Goal: Information Seeking & Learning: Find specific page/section

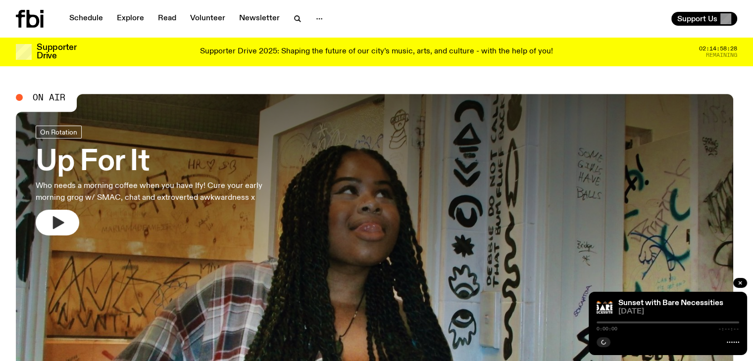
click at [69, 221] on button "button" at bounding box center [58, 223] width 44 height 26
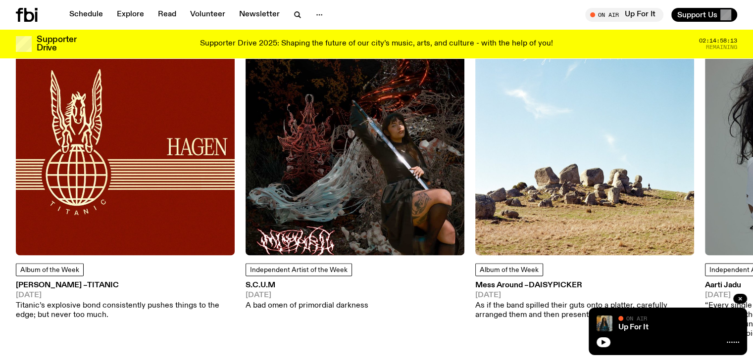
scroll to position [1321, 0]
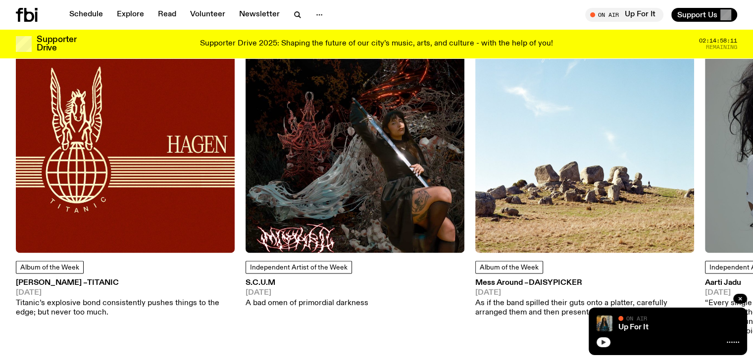
click at [602, 342] on icon "button" at bounding box center [603, 342] width 4 height 5
click at [648, 335] on div "Up For It On Air On Air" at bounding box center [668, 332] width 158 height 48
click at [696, 331] on div "Up For It" at bounding box center [677, 327] width 123 height 7
click at [675, 345] on div at bounding box center [667, 342] width 143 height 12
click at [617, 345] on div at bounding box center [667, 342] width 143 height 12
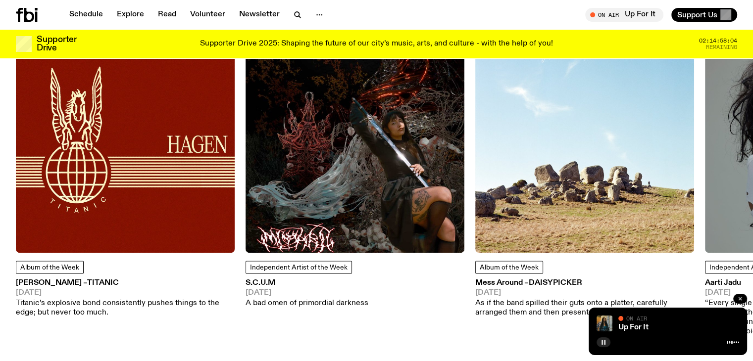
click at [741, 297] on icon "button" at bounding box center [740, 299] width 6 height 6
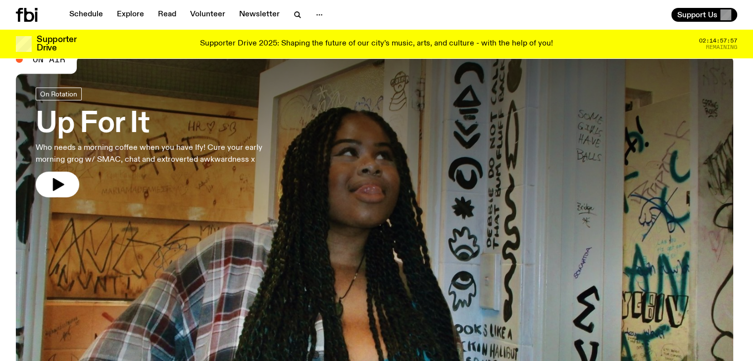
scroll to position [0, 0]
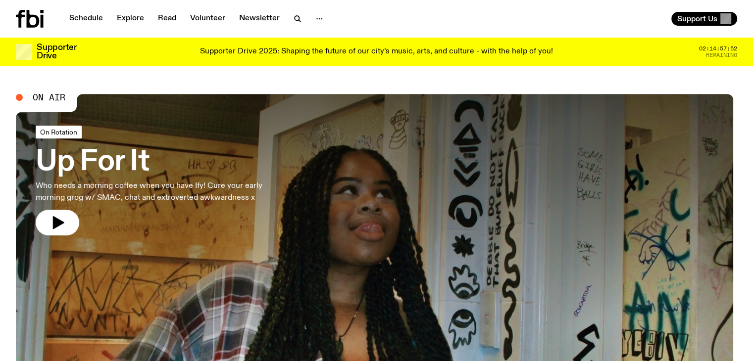
click at [57, 134] on span "On Rotation" at bounding box center [58, 131] width 37 height 7
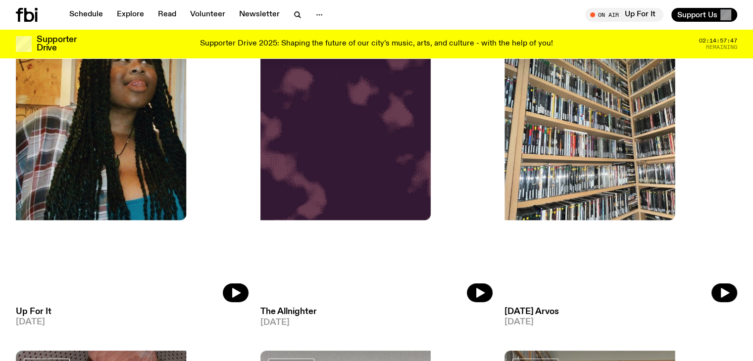
scroll to position [158, 0]
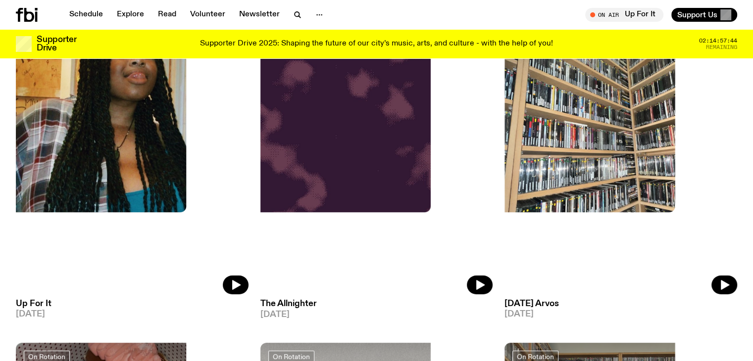
click at [34, 300] on h3 "Up For It" at bounding box center [132, 304] width 233 height 8
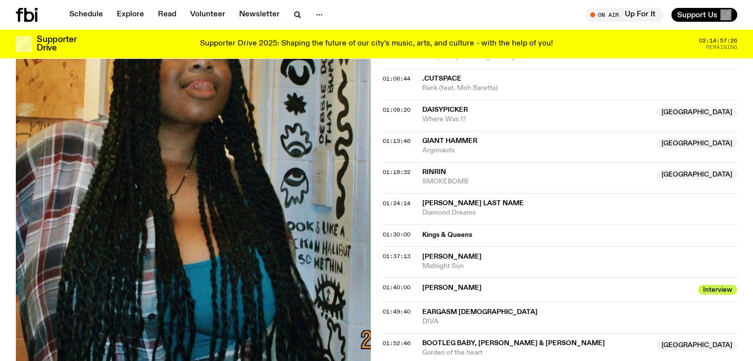
scroll to position [658, 0]
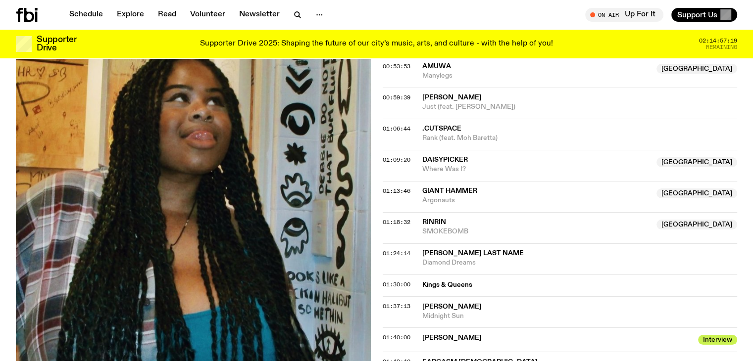
click at [396, 129] on span "01:06:44" at bounding box center [397, 129] width 28 height 8
click at [426, 223] on span "RinRin" at bounding box center [434, 222] width 24 height 7
click at [409, 218] on span "01:18:32" at bounding box center [397, 222] width 28 height 8
click at [392, 206] on div "01:13:46 Giant Hammer NSW Argonauts [GEOGRAPHIC_DATA]" at bounding box center [560, 196] width 355 height 31
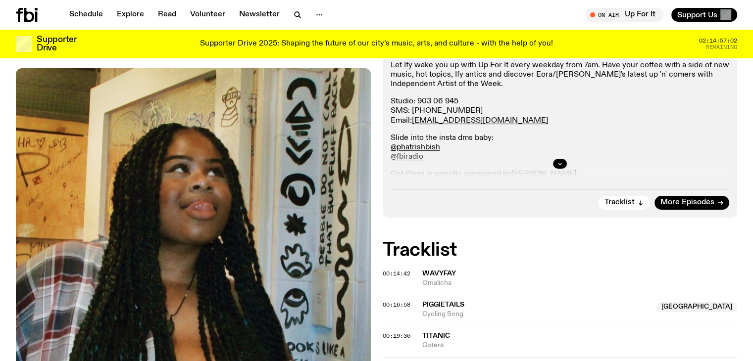
scroll to position [204, 0]
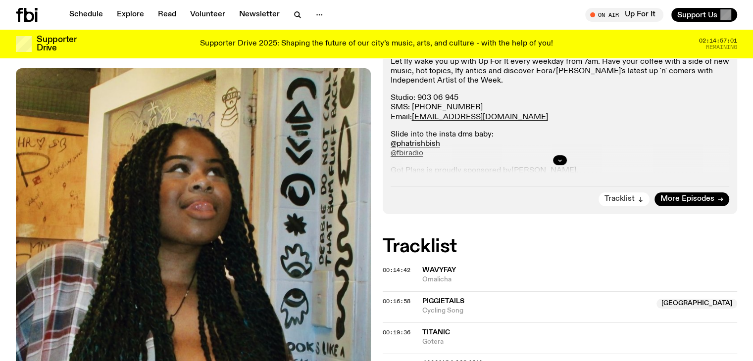
click at [619, 198] on span "Tracklist" at bounding box center [619, 199] width 30 height 7
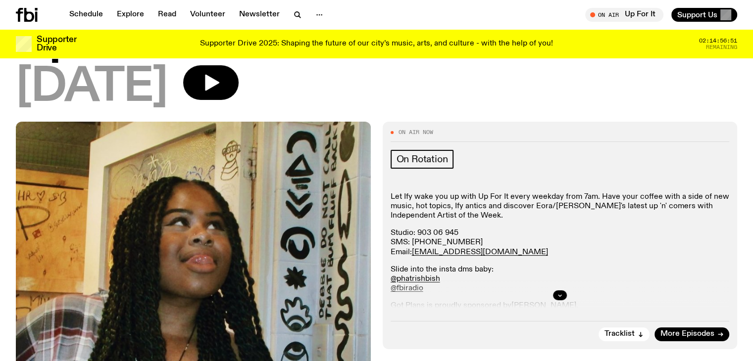
scroll to position [64, 0]
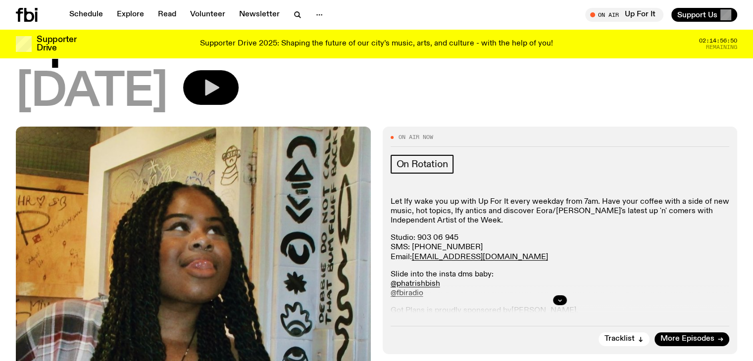
click at [221, 89] on icon "button" at bounding box center [211, 88] width 20 height 20
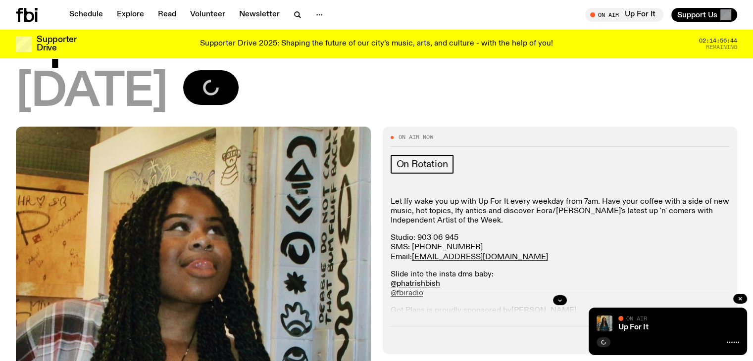
click at [731, 341] on icon at bounding box center [733, 343] width 12 height 8
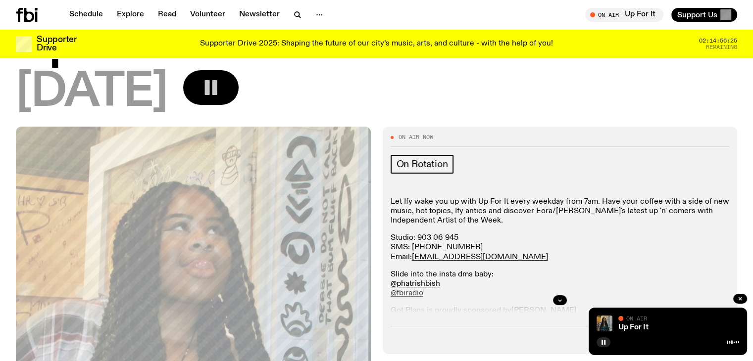
click at [729, 340] on icon at bounding box center [733, 343] width 12 height 8
click at [699, 338] on div at bounding box center [667, 342] width 143 height 12
click at [741, 297] on icon "button" at bounding box center [740, 298] width 3 height 3
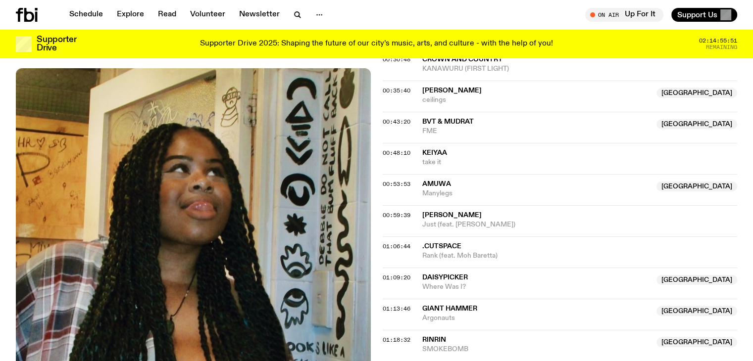
scroll to position [224, 0]
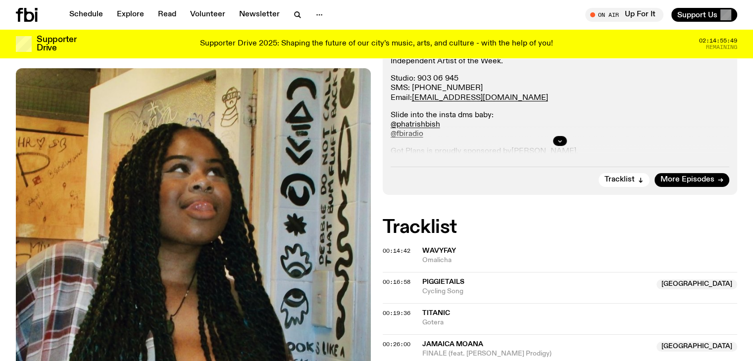
click at [425, 312] on span "Titanic" at bounding box center [436, 313] width 28 height 7
click at [420, 311] on div "00:19:36" at bounding box center [403, 313] width 40 height 5
drag, startPoint x: 418, startPoint y: 312, endPoint x: 452, endPoint y: 324, distance: 36.6
click at [452, 324] on div "00:19:36 Titanic Gotera" at bounding box center [560, 318] width 355 height 31
click at [87, 15] on link "Schedule" at bounding box center [86, 15] width 46 height 14
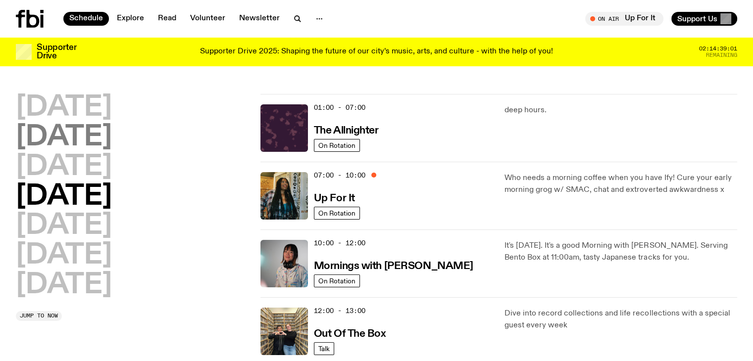
click at [93, 140] on h2 "[DATE]" at bounding box center [64, 138] width 96 height 28
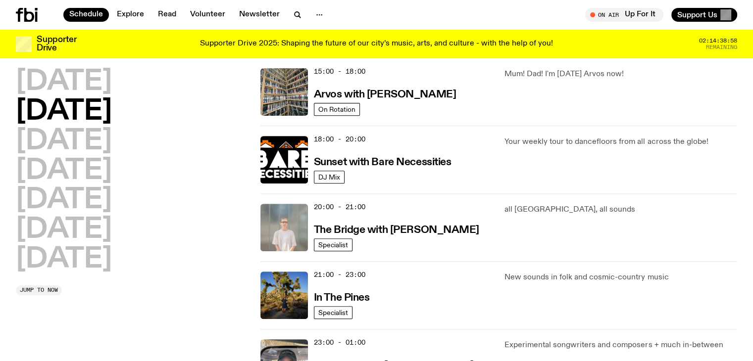
scroll to position [382, 0]
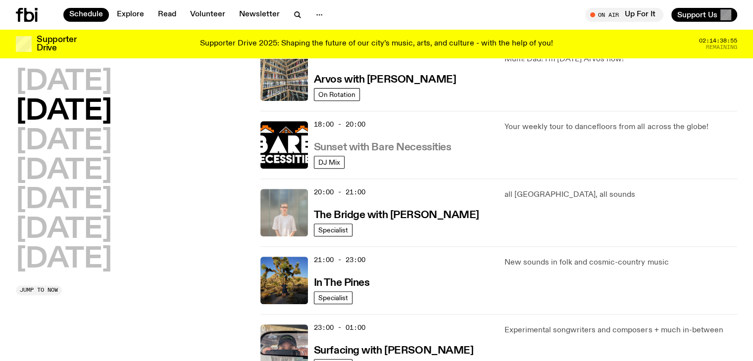
click at [368, 146] on h3 "Sunset with Bare Necessities" at bounding box center [383, 148] width 138 height 10
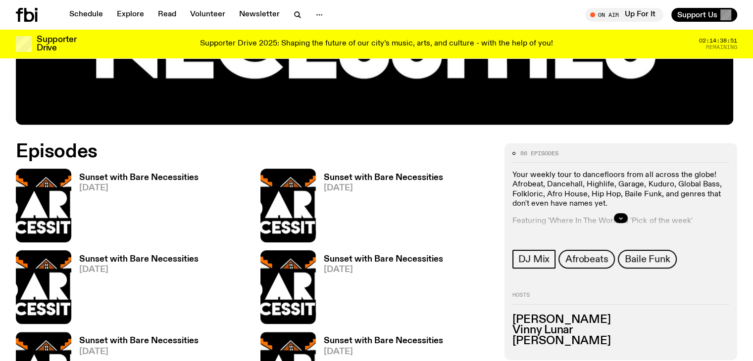
scroll to position [477, 0]
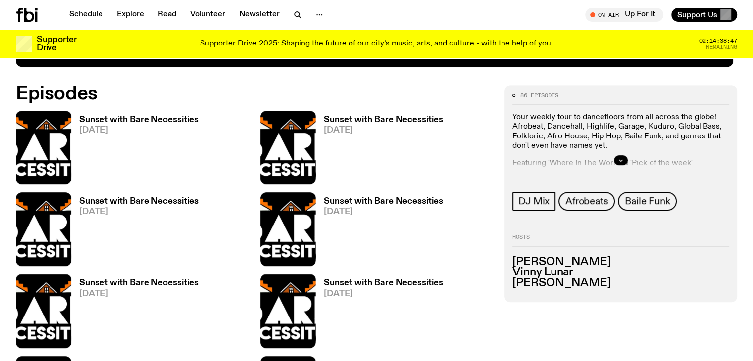
click at [103, 120] on h3 "Sunset with Bare Necessities" at bounding box center [138, 120] width 119 height 8
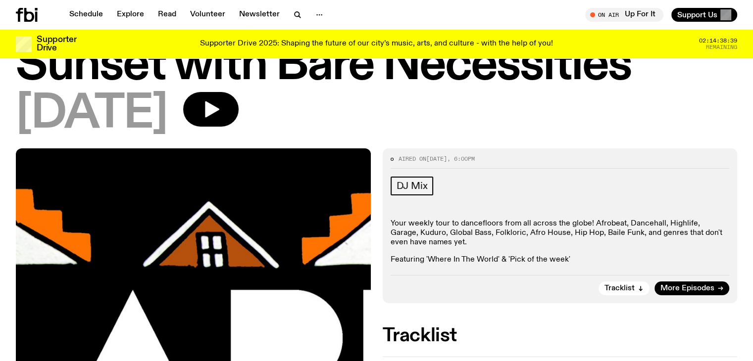
scroll to position [32, 0]
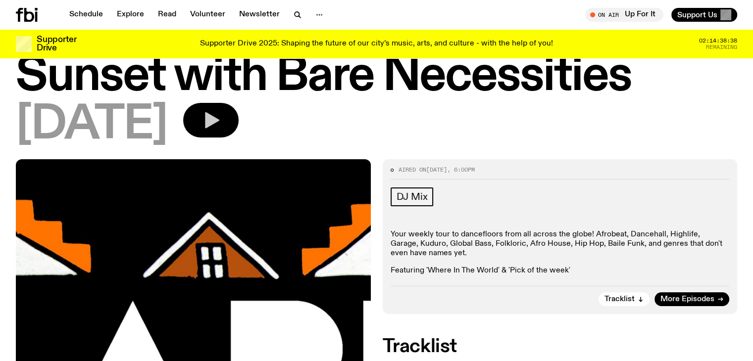
click at [219, 112] on icon "button" at bounding box center [212, 120] width 14 height 16
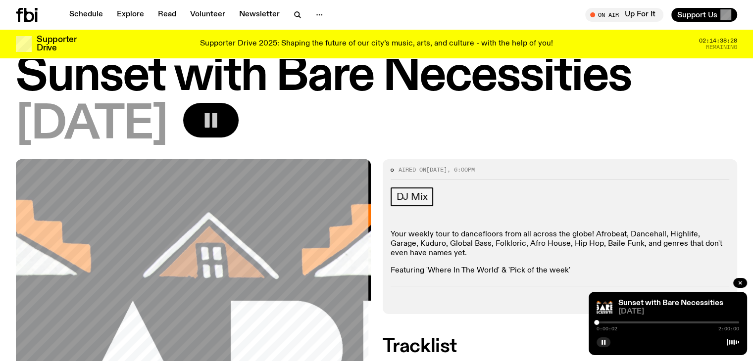
click at [614, 323] on div at bounding box center [667, 323] width 143 height 2
click at [631, 324] on div "0:15:00 2:00:00" at bounding box center [667, 326] width 143 height 12
click at [632, 323] on div at bounding box center [667, 323] width 143 height 2
click at [638, 322] on div at bounding box center [667, 323] width 143 height 2
click at [641, 322] on div at bounding box center [667, 323] width 143 height 2
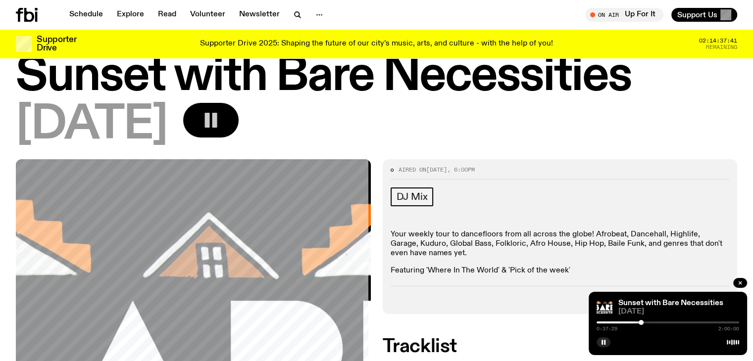
click at [646, 321] on div "0:37:29 2:00:00" at bounding box center [667, 326] width 143 height 12
click at [650, 322] on div at bounding box center [667, 323] width 143 height 2
click at [604, 343] on rect "button" at bounding box center [604, 342] width 1 height 5
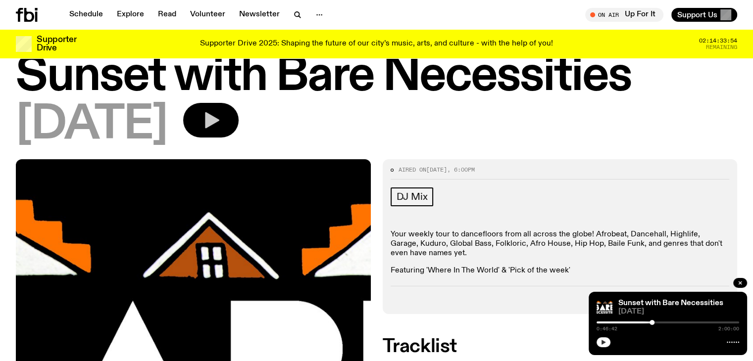
click at [604, 341] on icon "button" at bounding box center [603, 342] width 4 height 5
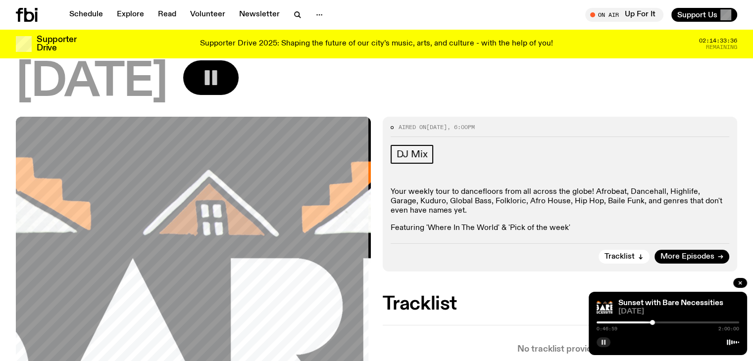
scroll to position [72, 0]
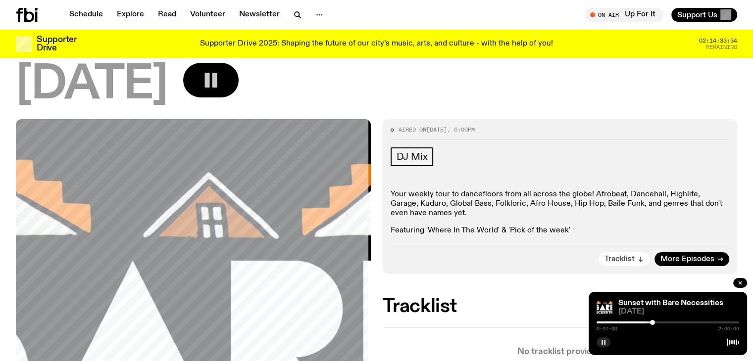
click at [633, 261] on span "Tracklist" at bounding box center [619, 259] width 30 height 7
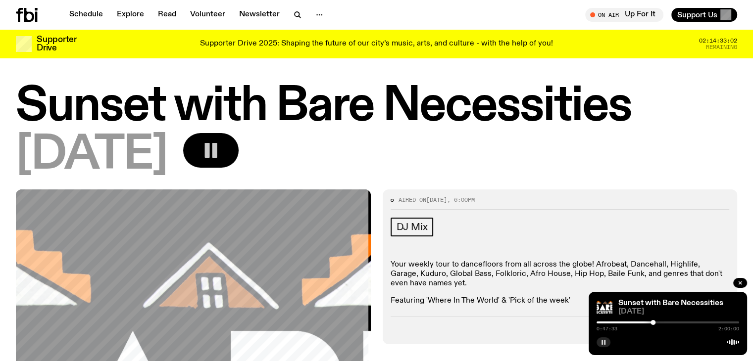
scroll to position [0, 0]
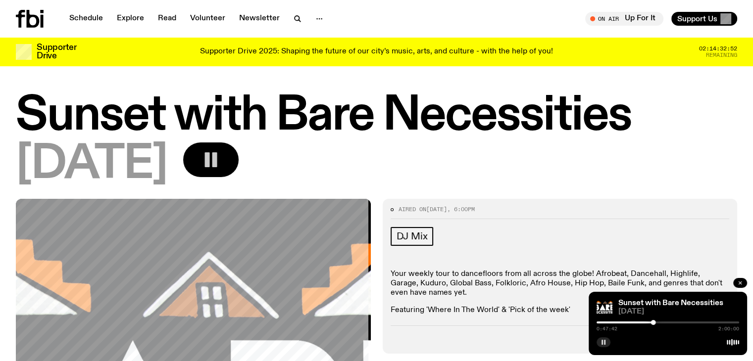
click at [740, 284] on icon "button" at bounding box center [740, 283] width 6 height 6
